Goal: Navigation & Orientation: Find specific page/section

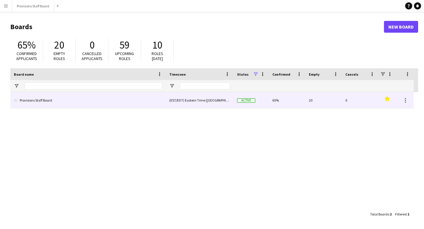
click at [94, 96] on link "Provisions Staff Board" at bounding box center [88, 100] width 148 height 16
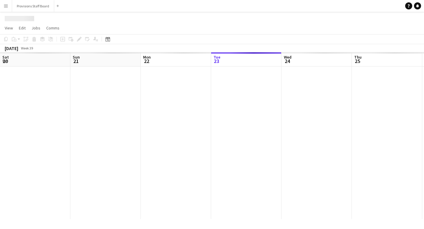
scroll to position [0, 141]
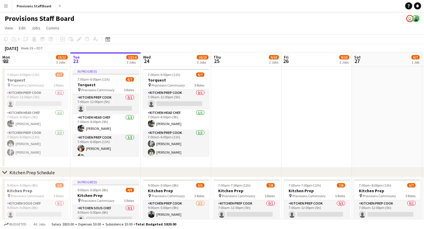
click at [6, 4] on app-icon "Menu" at bounding box center [6, 6] width 5 height 5
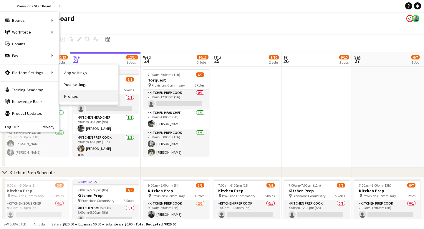
click at [76, 94] on link "Profiles" at bounding box center [88, 96] width 59 height 12
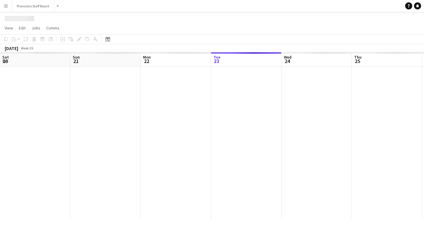
scroll to position [0, 141]
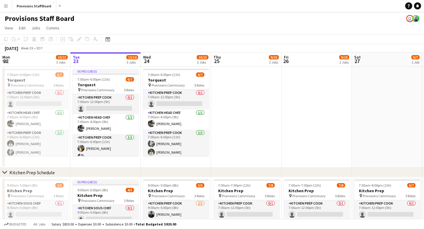
click at [7, 6] on app-icon "Menu" at bounding box center [6, 6] width 5 height 5
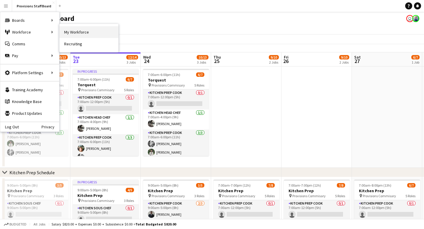
click at [78, 34] on link "My Workforce" at bounding box center [88, 32] width 59 height 12
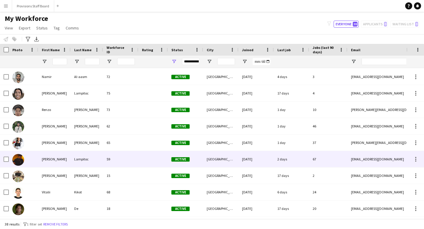
scroll to position [432, 0]
